Goal: Transaction & Acquisition: Download file/media

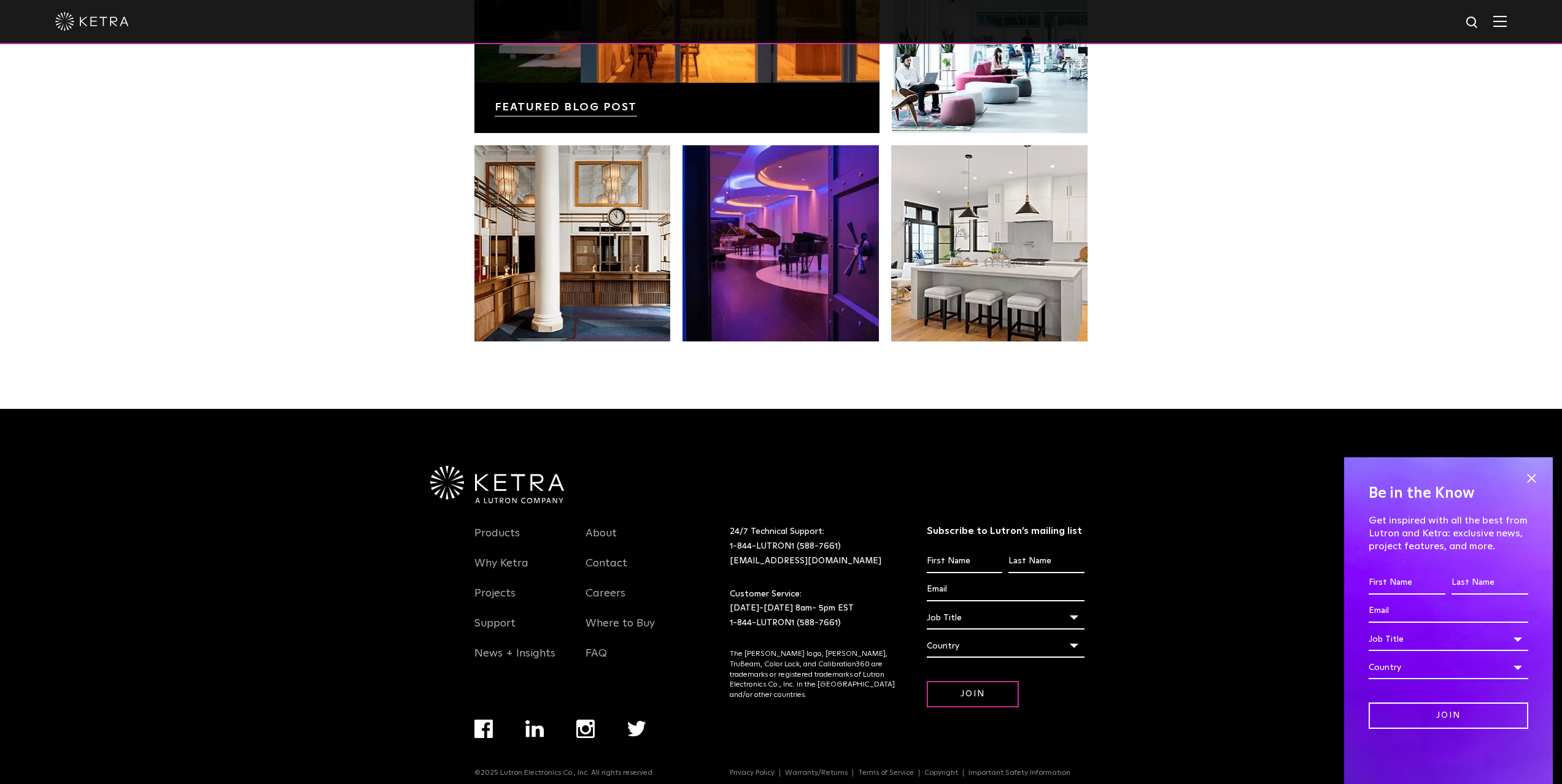
scroll to position [2579, 0]
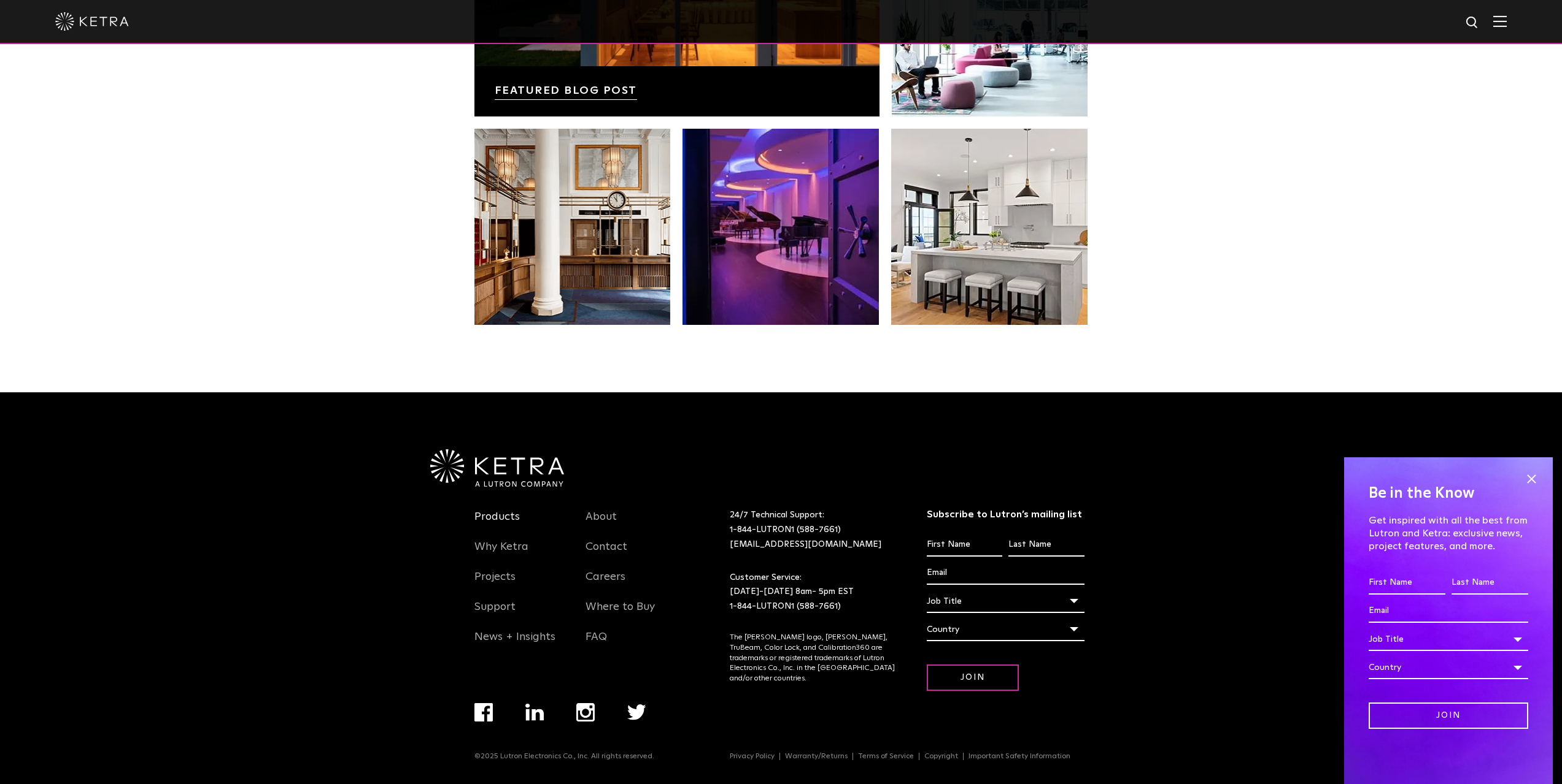
click at [496, 519] on link "Products" at bounding box center [497, 525] width 46 height 28
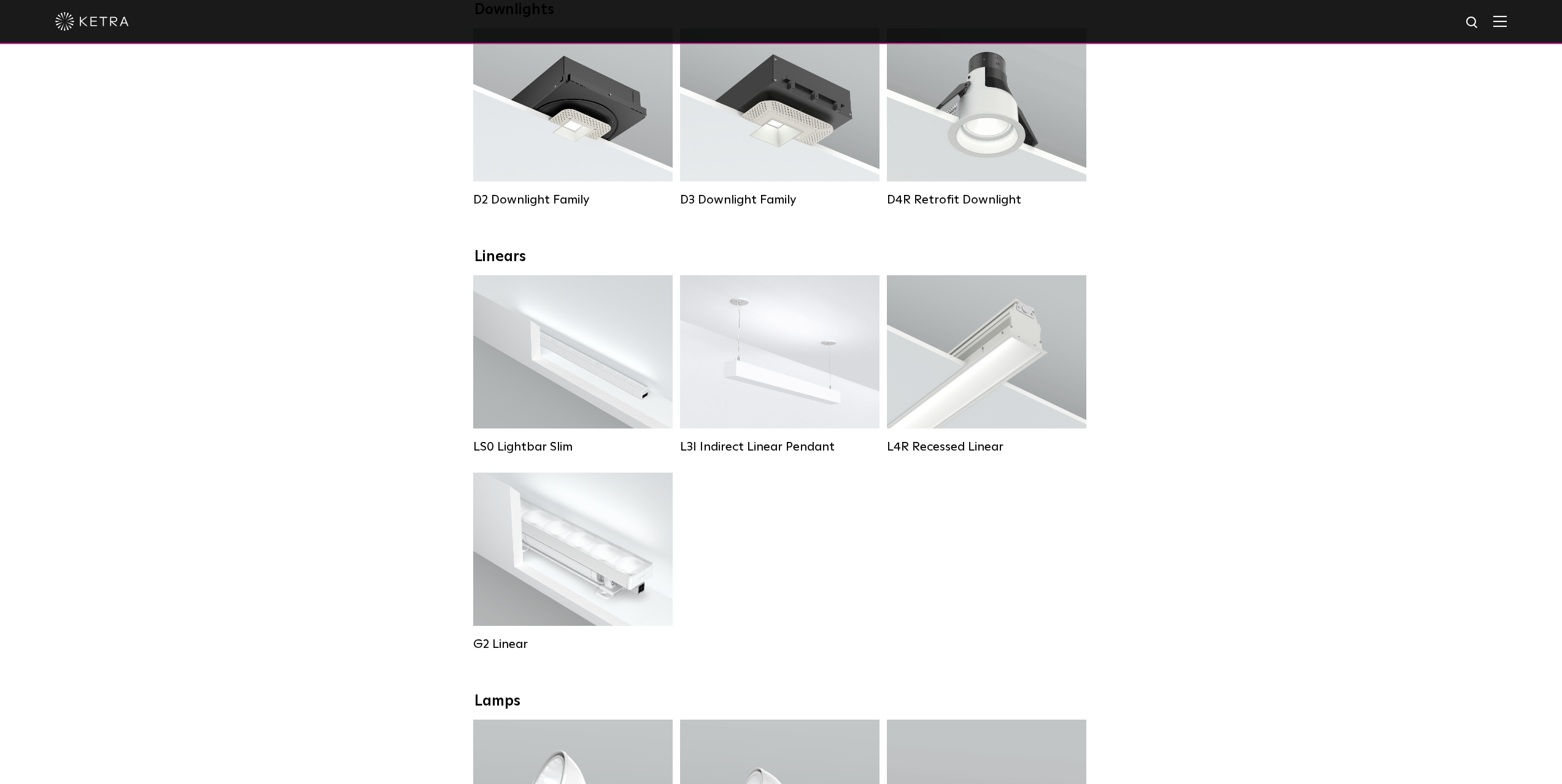
scroll to position [245, 0]
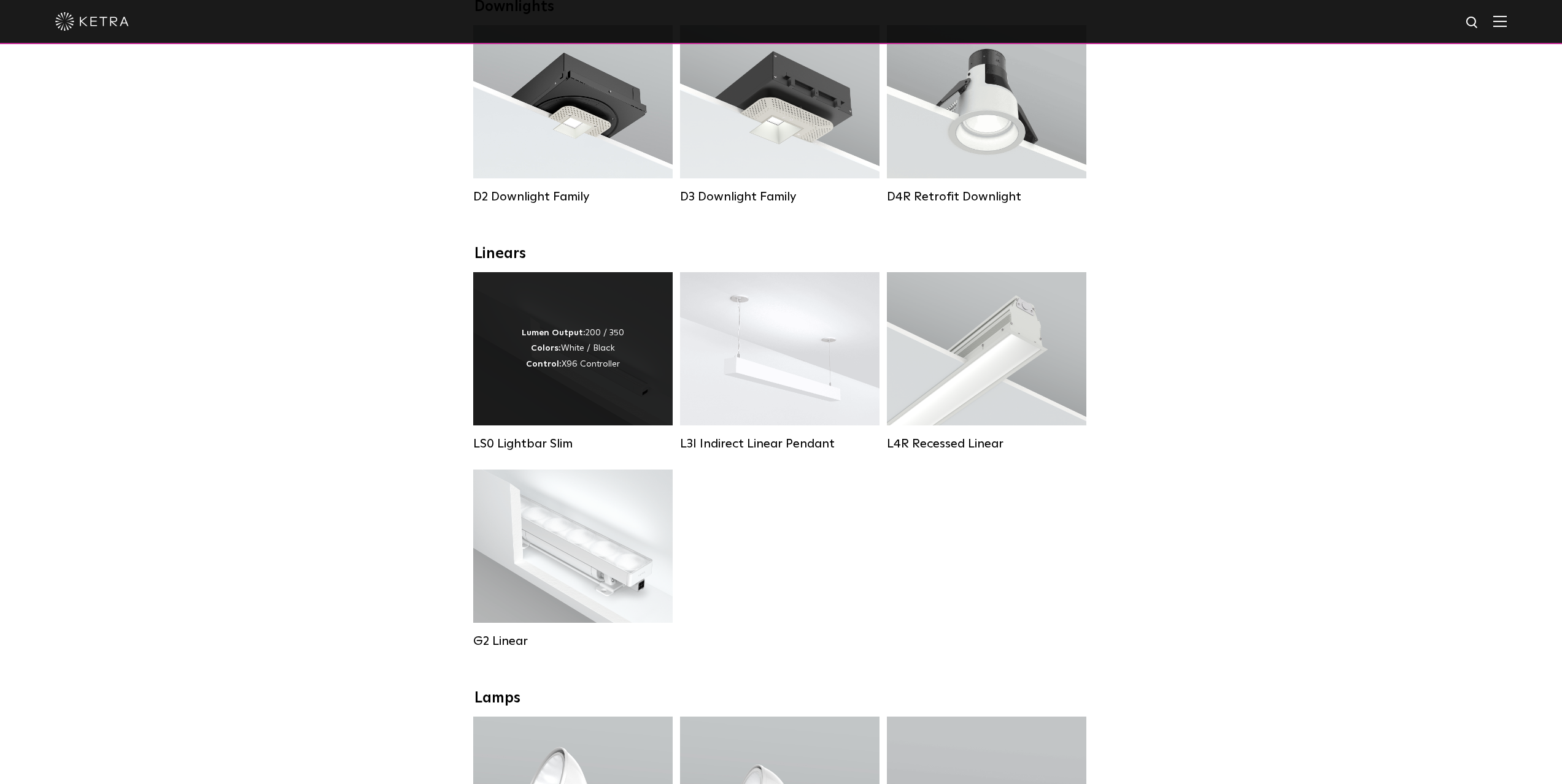
click at [507, 452] on div "LS0 Lightbar Slim" at bounding box center [573, 444] width 200 height 15
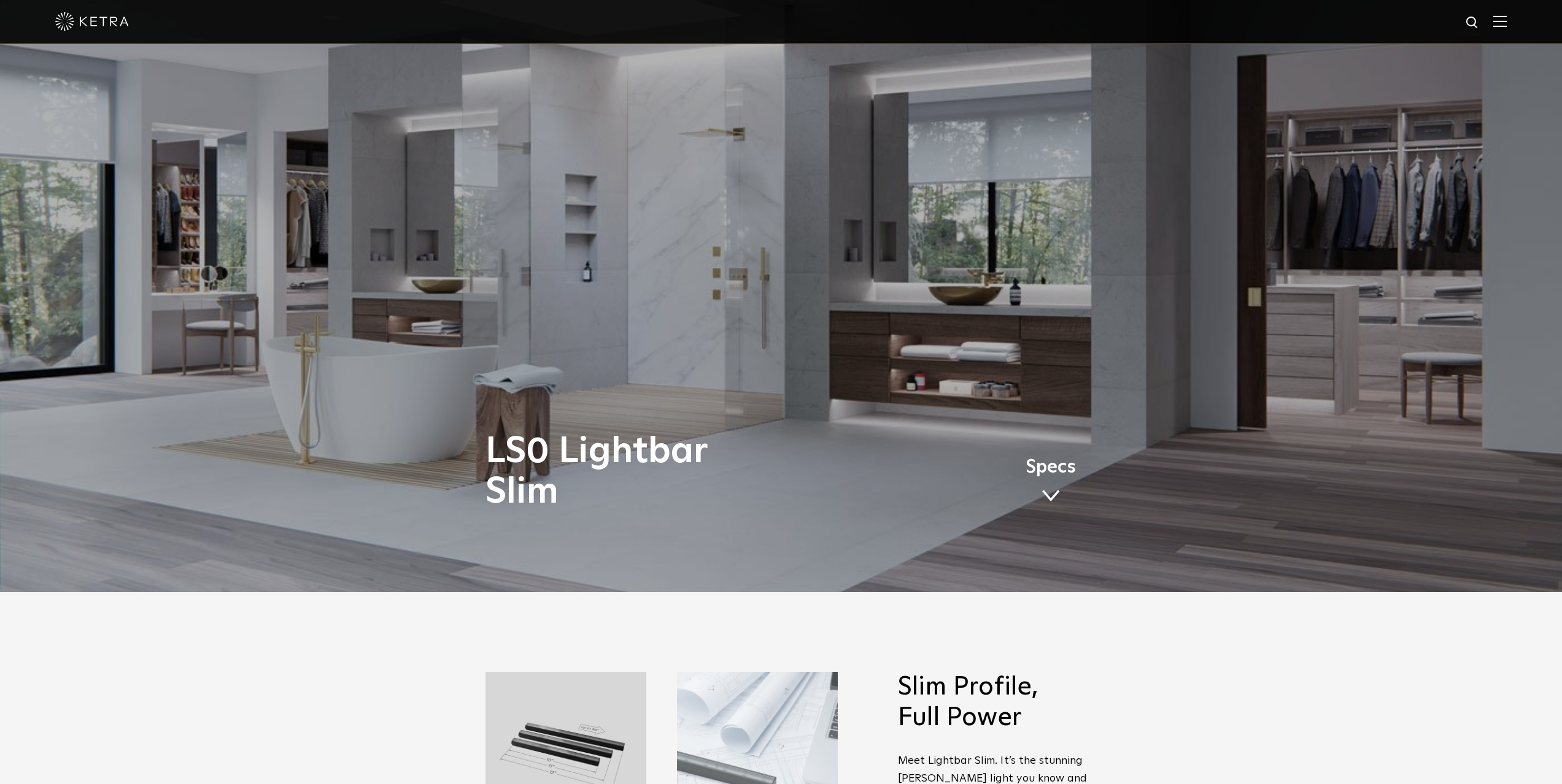
scroll to position [184, 0]
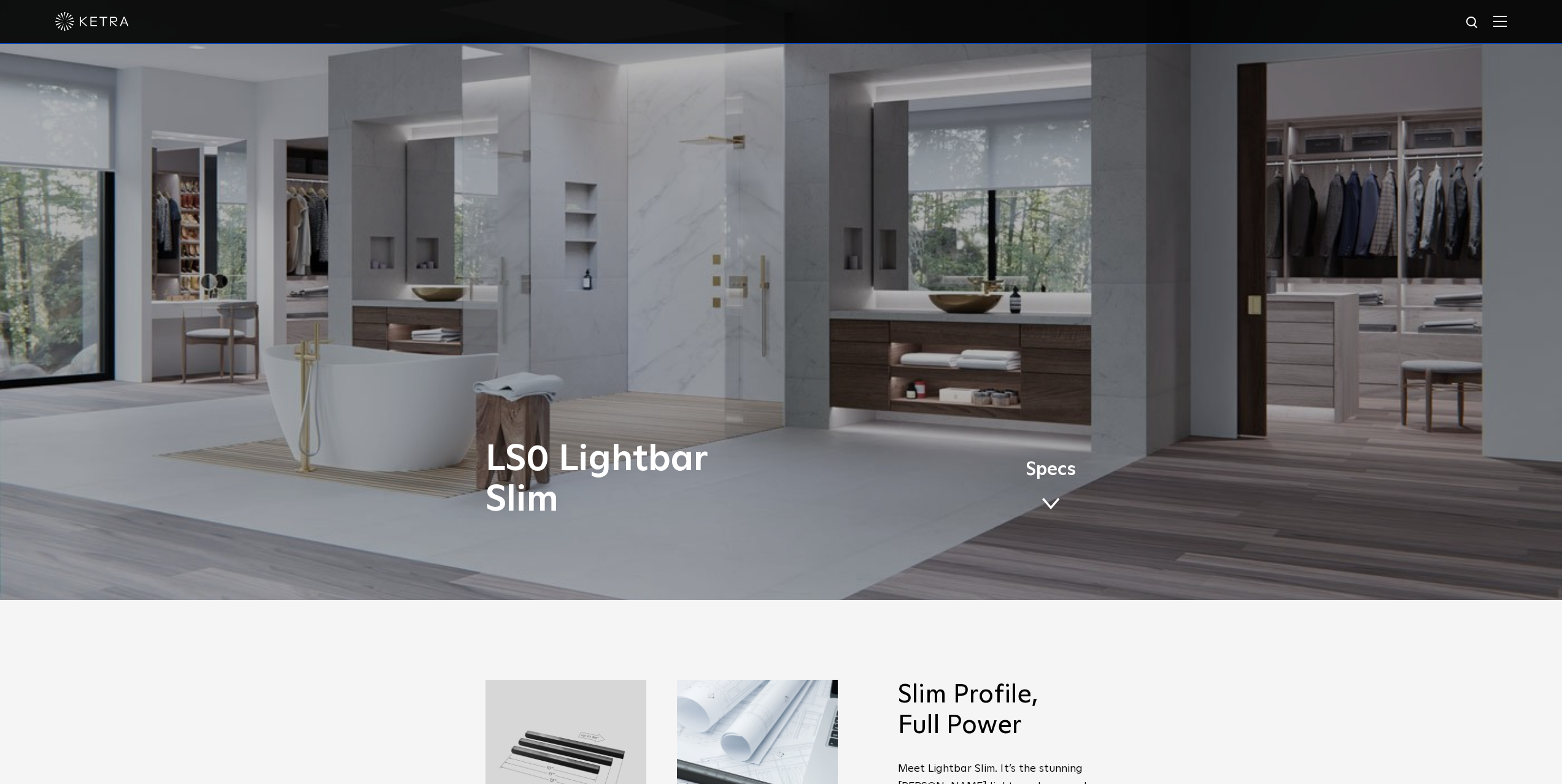
click at [1048, 504] on span at bounding box center [1050, 505] width 18 height 14
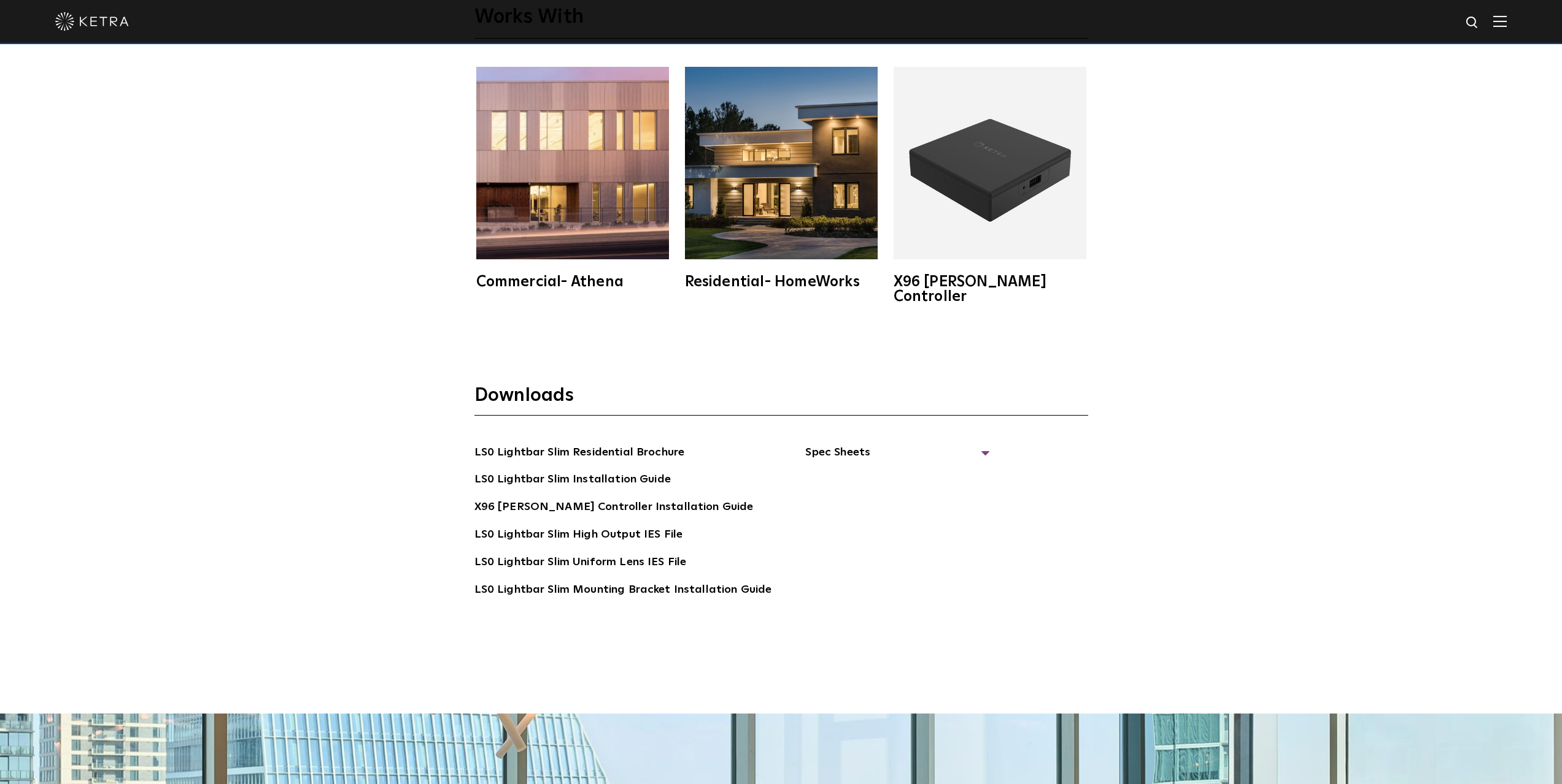
scroll to position [2800, 0]
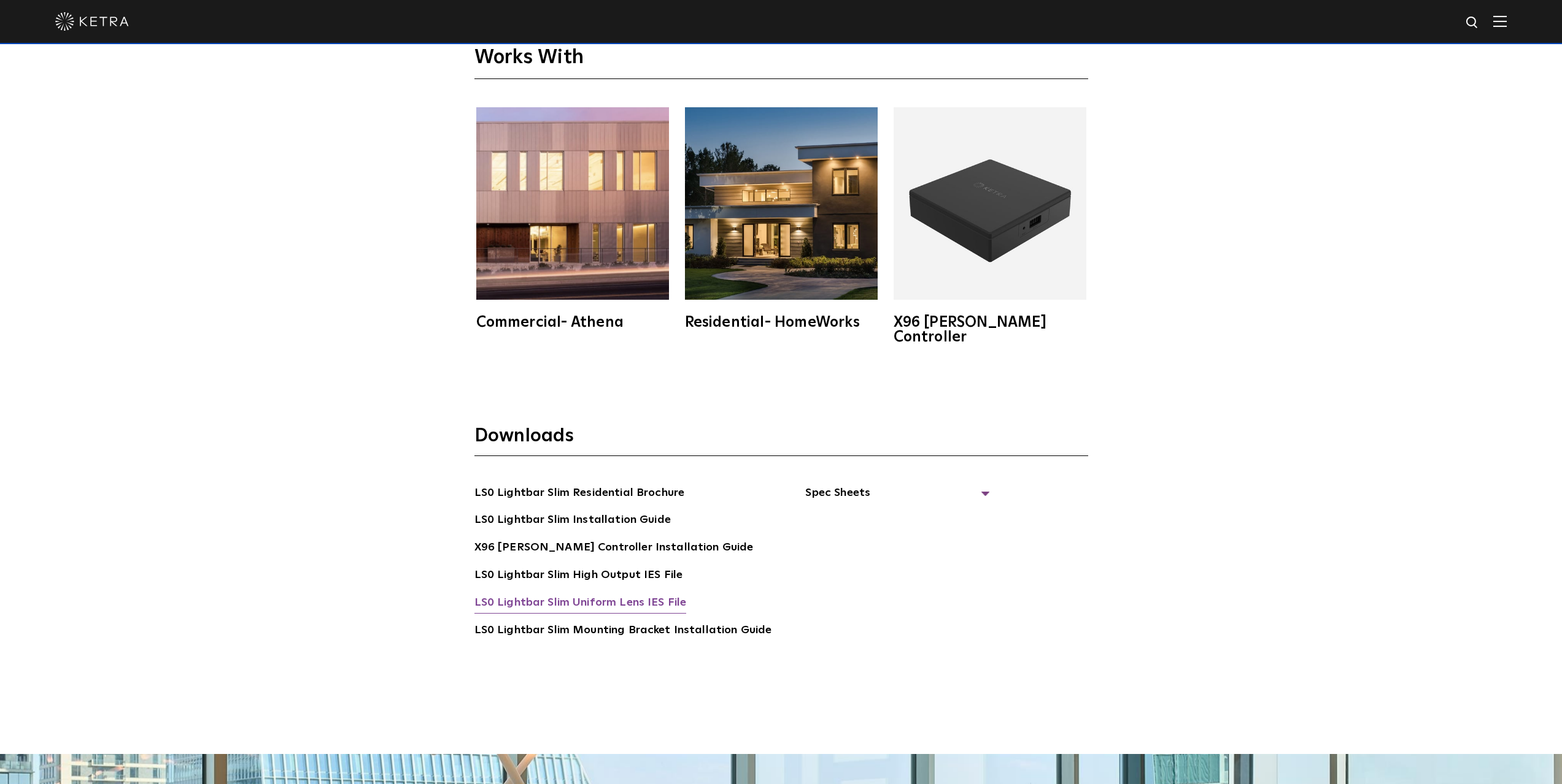
click at [549, 594] on link "LS0 Lightbar Slim Uniform Lens IES File" at bounding box center [580, 604] width 213 height 20
click at [858, 485] on span "Spec Sheets" at bounding box center [897, 498] width 184 height 27
click at [877, 511] on link "LS0 Lightbar Slim Spec Sheet" at bounding box center [899, 521] width 158 height 20
click at [567, 485] on link "LS0 Lightbar Slim Residential Brochure" at bounding box center [579, 495] width 211 height 20
